Goal: Task Accomplishment & Management: Manage account settings

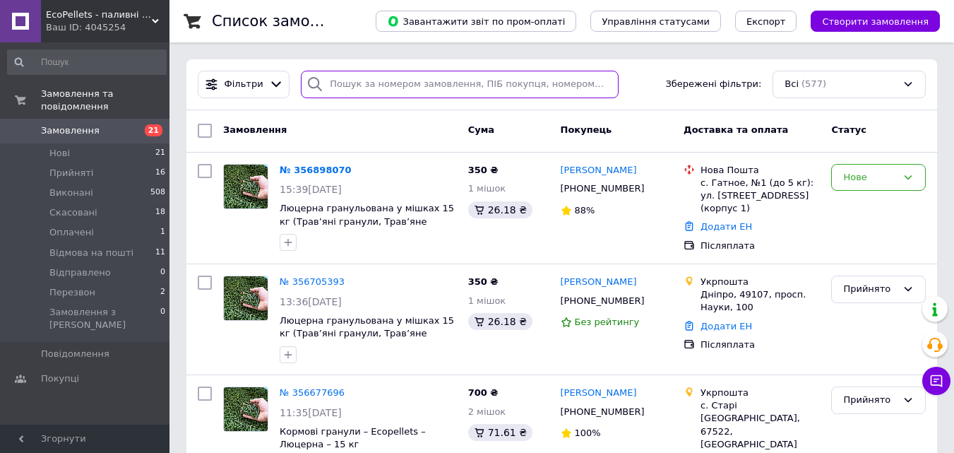
click at [441, 81] on input "search" at bounding box center [459, 85] width 317 height 28
type input "3417"
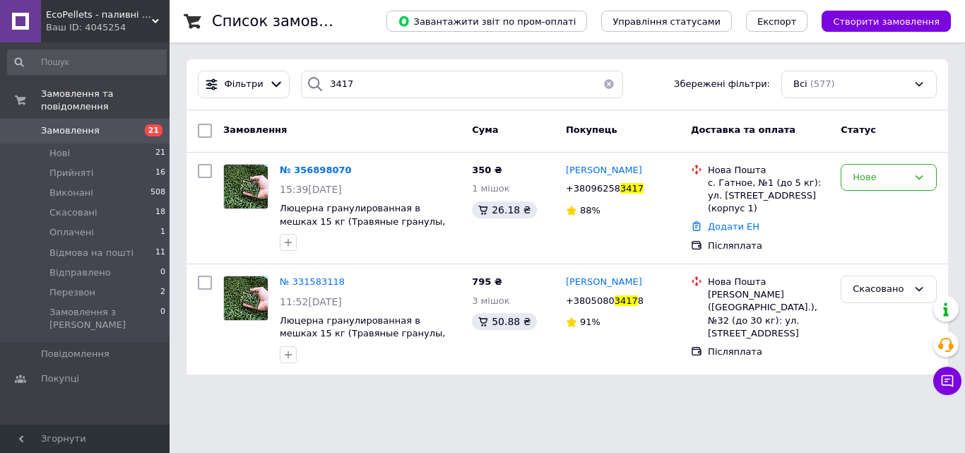
click at [604, 83] on button "button" at bounding box center [609, 85] width 28 height 28
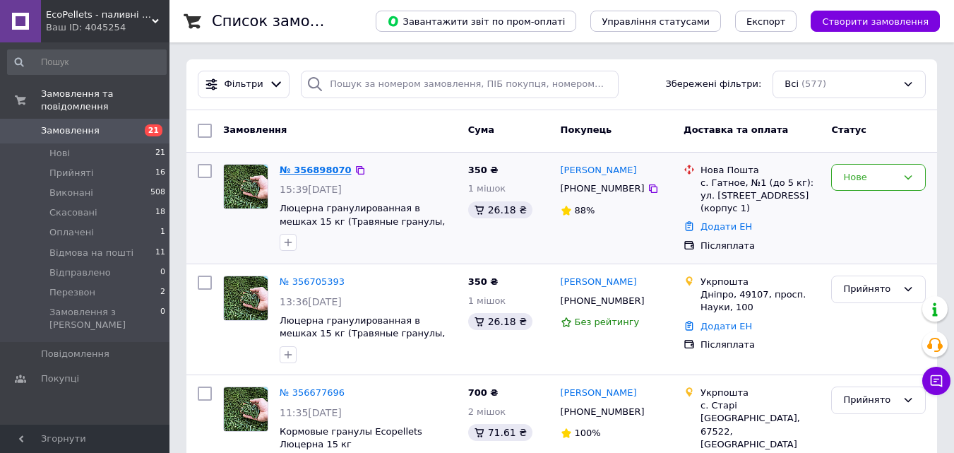
click at [310, 165] on link "№ 356898070" at bounding box center [316, 170] width 72 height 11
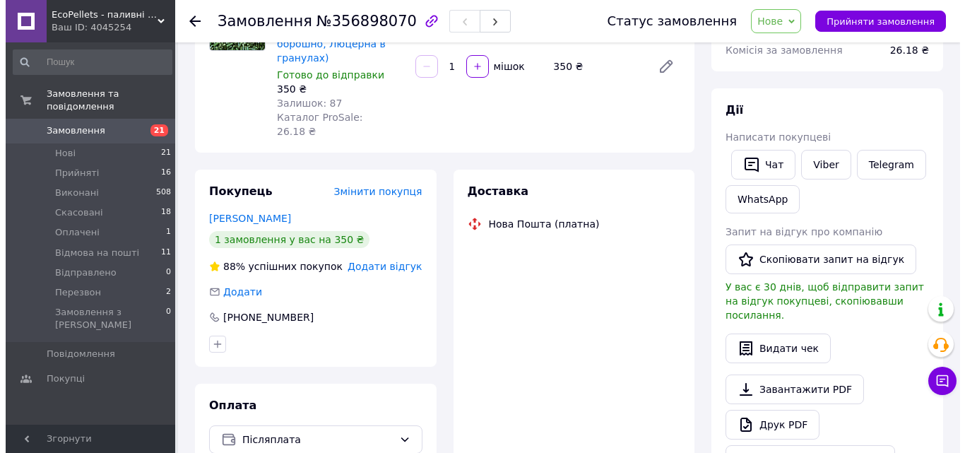
scroll to position [212, 0]
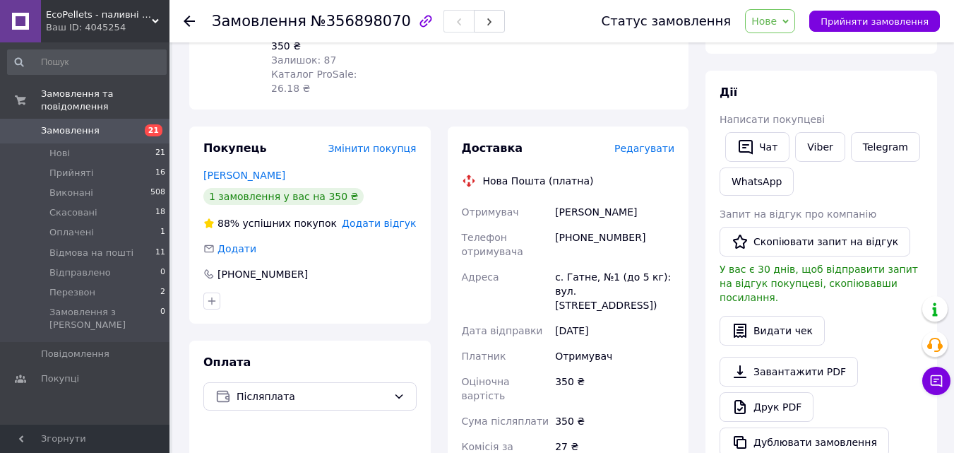
click at [652, 143] on span "Редагувати" at bounding box center [645, 148] width 60 height 11
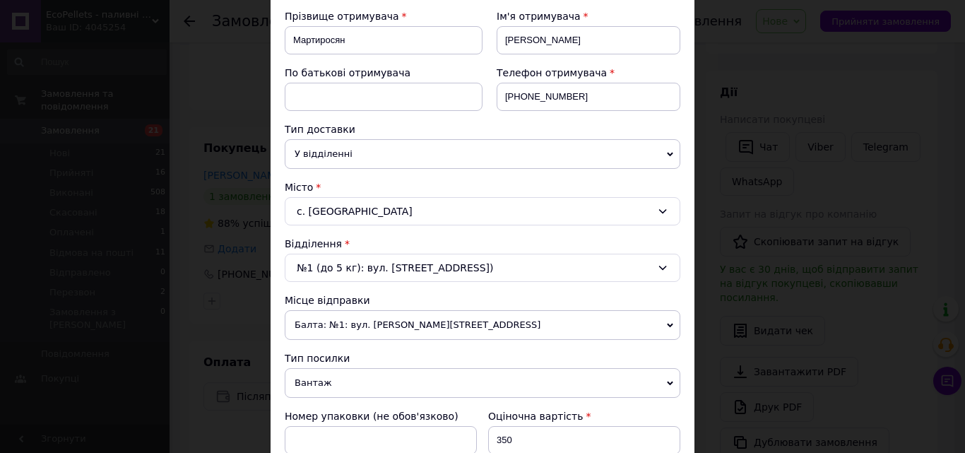
click at [587, 267] on div "№1 (до 5 кг): вул. Київська, 2В (корпус 1)" at bounding box center [483, 268] width 396 height 28
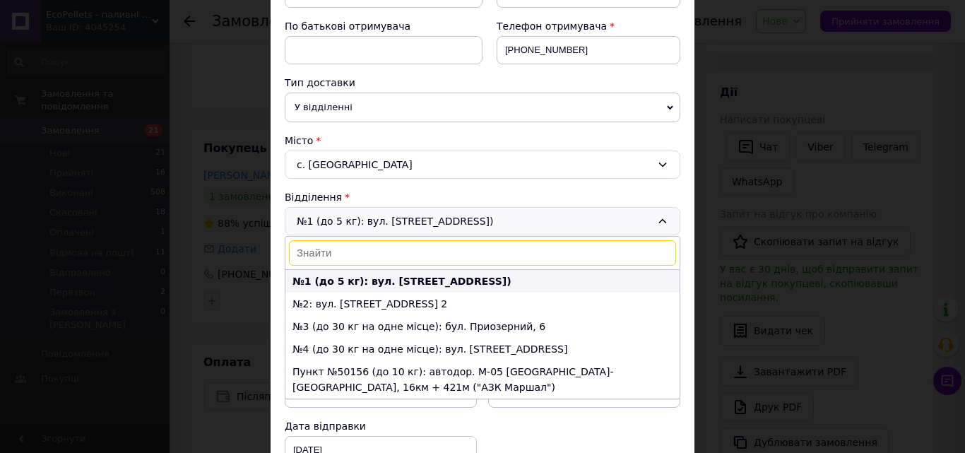
scroll to position [283, 0]
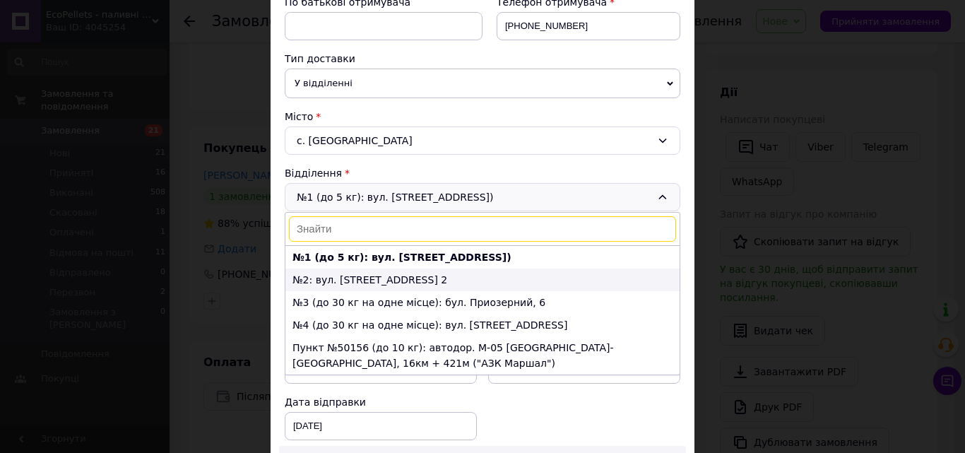
click at [417, 279] on li "№2: вул. Київська, 2-В, корп. 2" at bounding box center [482, 279] width 394 height 23
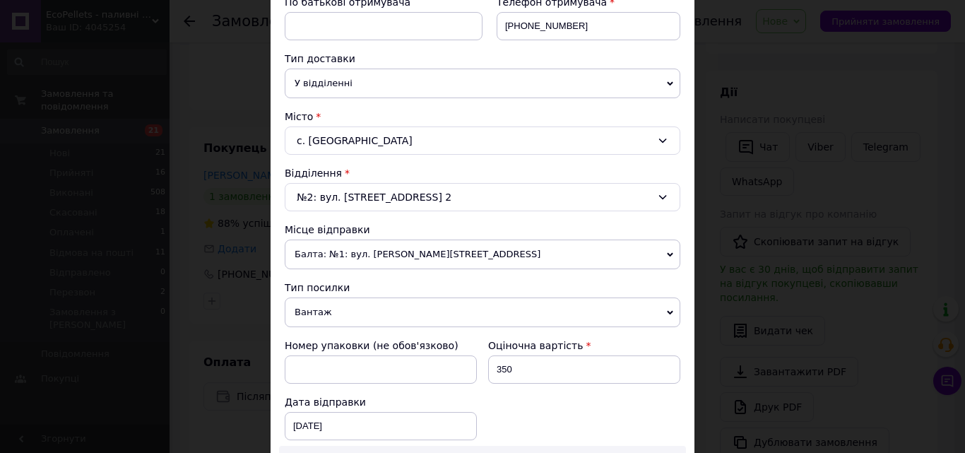
click at [485, 250] on span "Балта: №1: вул. Садова, 24" at bounding box center [483, 254] width 396 height 30
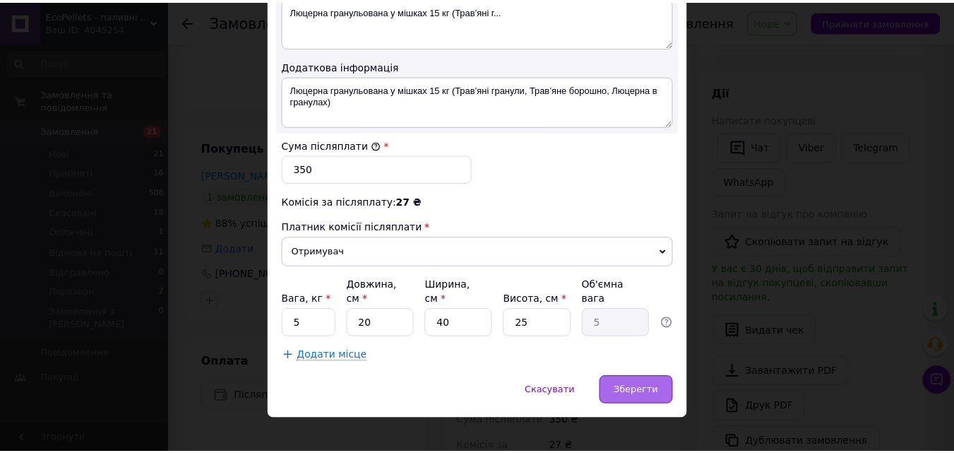
scroll to position [783, 0]
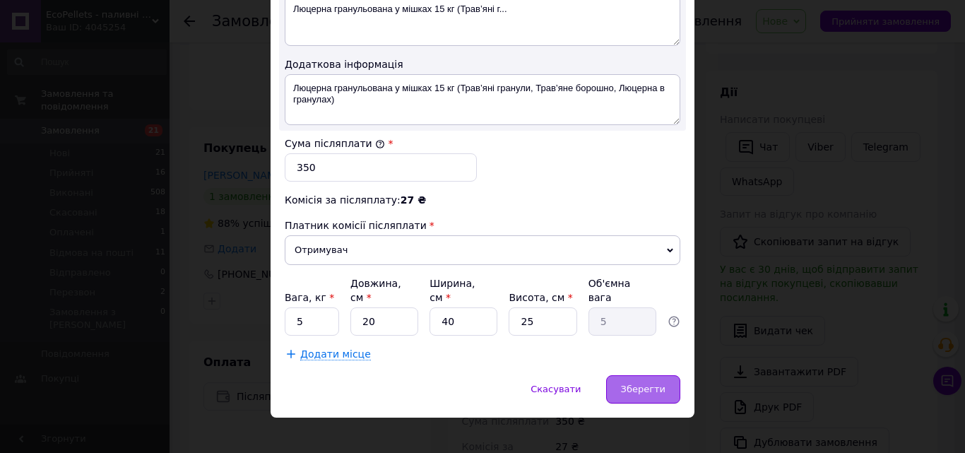
click at [646, 384] on span "Зберегти" at bounding box center [643, 389] width 45 height 11
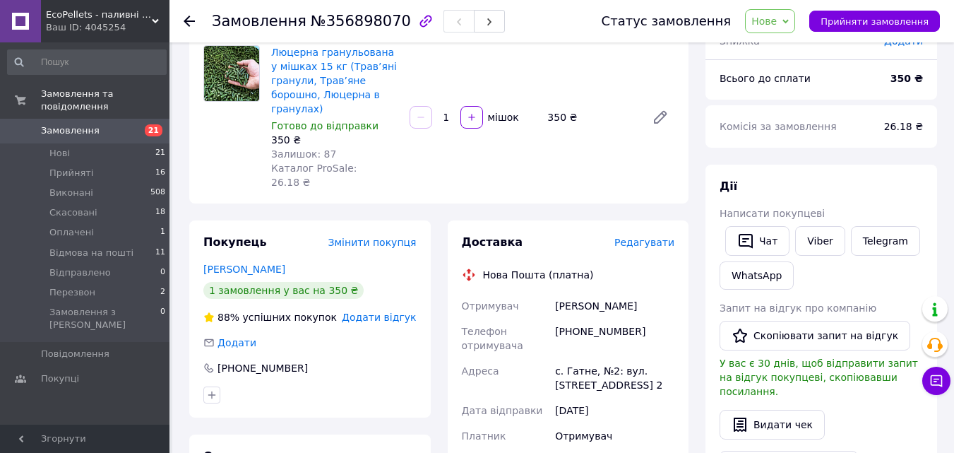
scroll to position [141, 0]
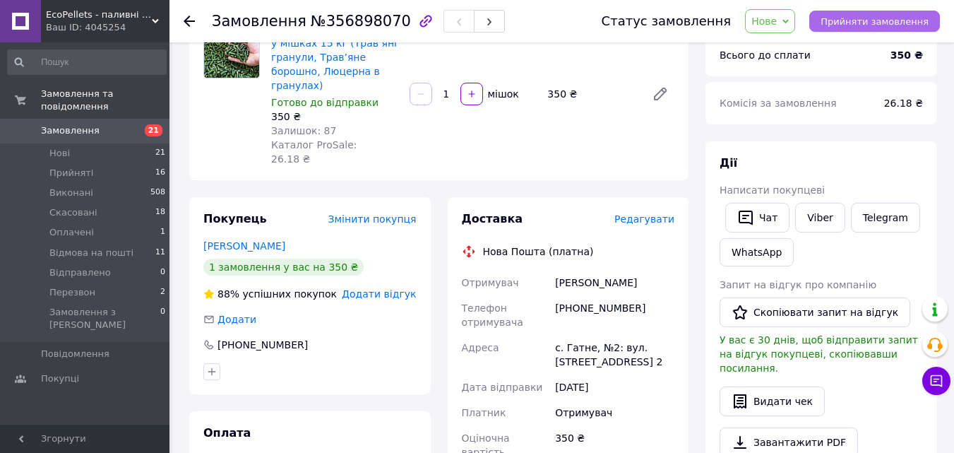
click at [889, 23] on span "Прийняти замовлення" at bounding box center [875, 21] width 108 height 11
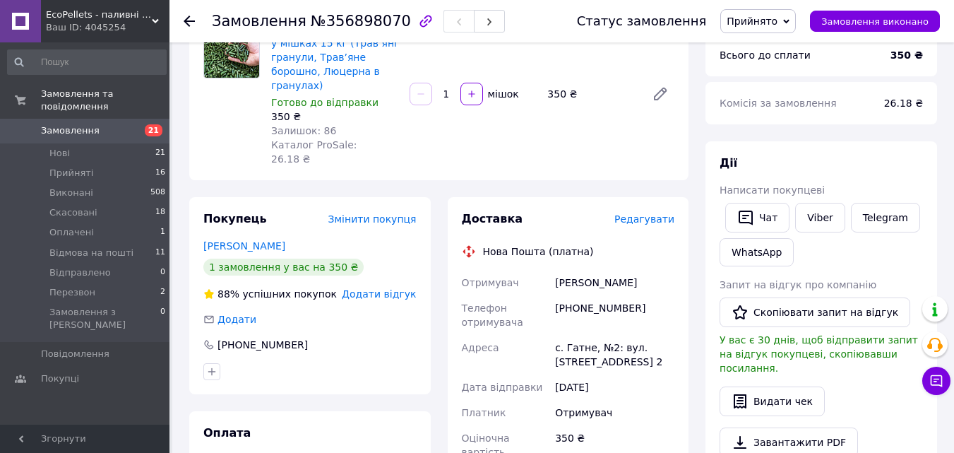
click at [112, 124] on span "Замовлення" at bounding box center [86, 130] width 90 height 13
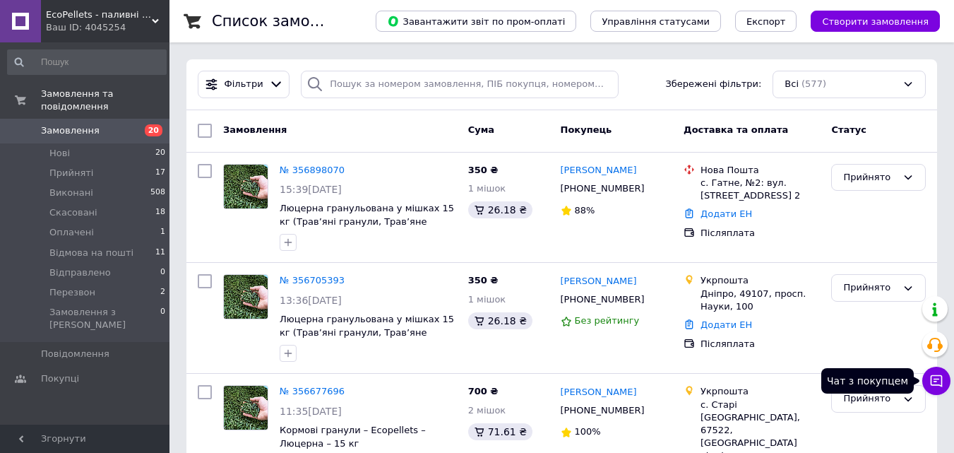
click at [937, 379] on icon at bounding box center [937, 381] width 12 height 12
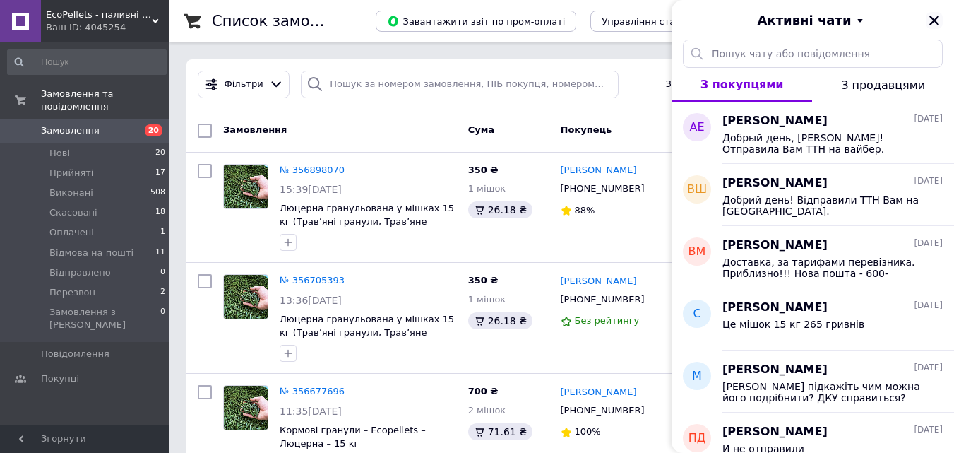
click at [934, 17] on icon "Закрити" at bounding box center [934, 20] width 13 height 13
